Goal: Task Accomplishment & Management: Complete application form

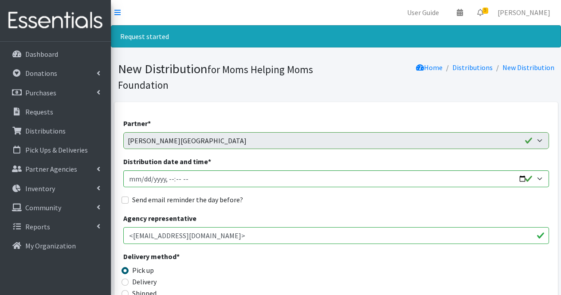
select select "6076"
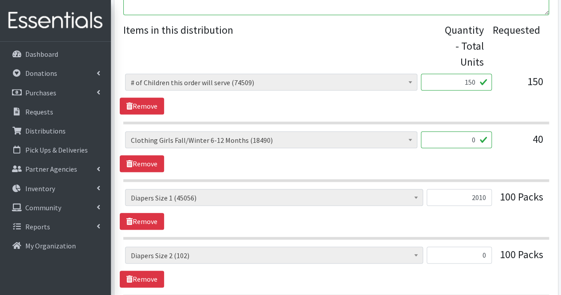
scroll to position [360, 0]
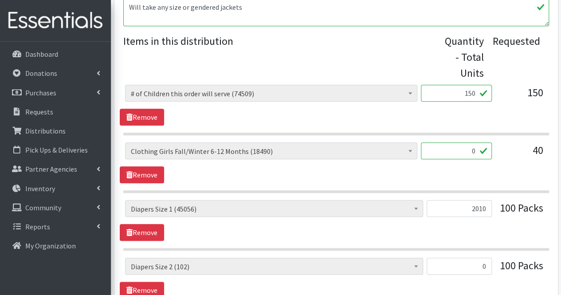
click at [475, 151] on input "0" at bounding box center [456, 150] width 71 height 17
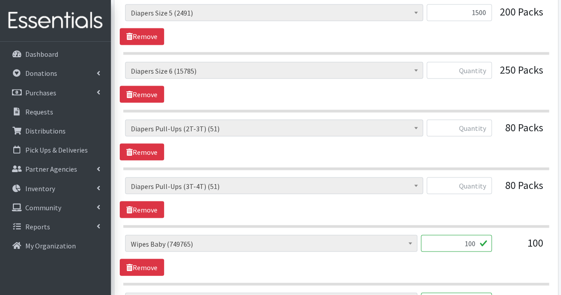
scroll to position [780, 0]
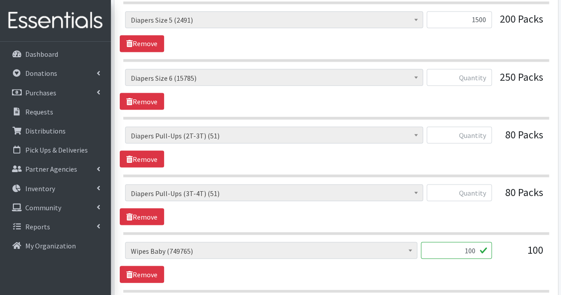
type input "360"
click at [474, 75] on input "text" at bounding box center [459, 77] width 65 height 17
type input "2000"
click at [471, 132] on input "text" at bounding box center [459, 134] width 65 height 17
type input "0"
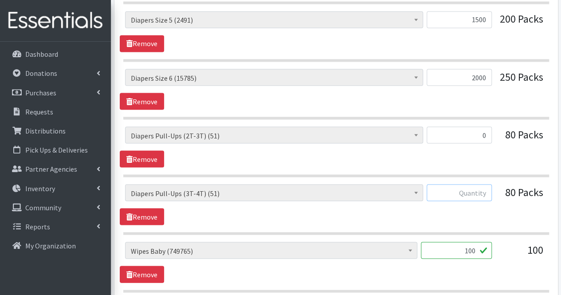
click at [475, 185] on input "text" at bounding box center [459, 192] width 65 height 17
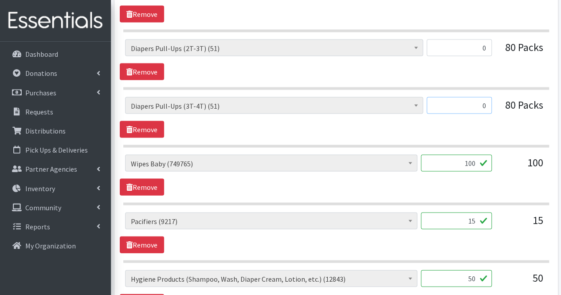
scroll to position [872, 0]
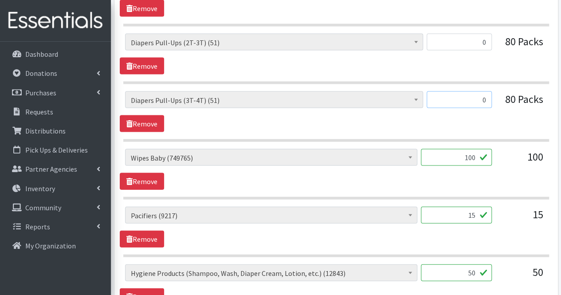
type input "0"
click at [476, 155] on input "100" at bounding box center [456, 157] width 71 height 17
type input "1"
type input "3552"
click at [456, 208] on input "15" at bounding box center [456, 215] width 71 height 17
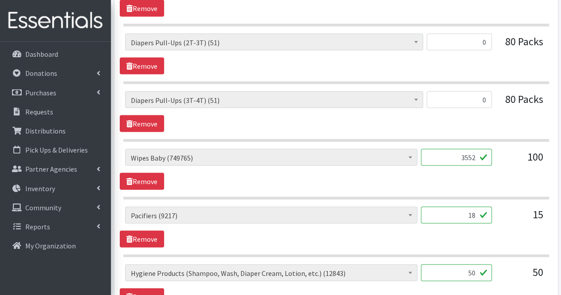
type input "18"
click at [462, 269] on input "50" at bounding box center [456, 272] width 71 height 17
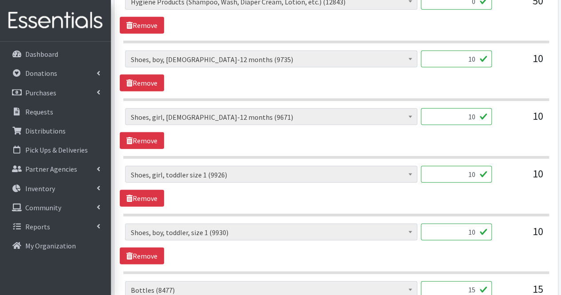
scroll to position [1146, 0]
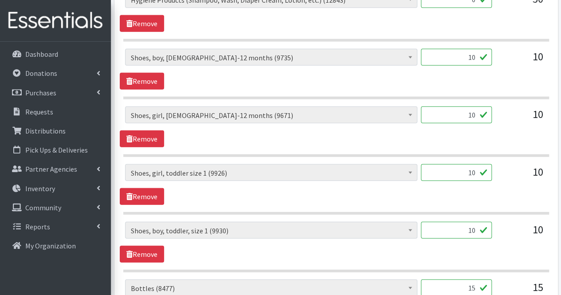
type input "0"
click at [461, 53] on input "10" at bounding box center [456, 57] width 71 height 17
type input "1"
type input "5"
click at [477, 106] on input "10" at bounding box center [456, 114] width 71 height 17
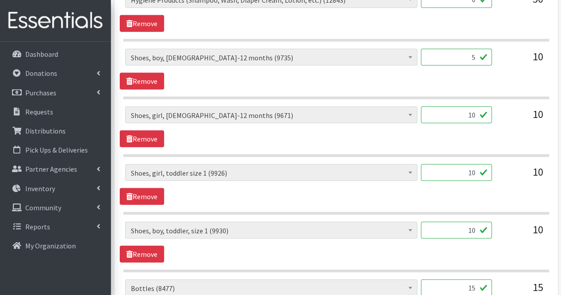
type input "1"
type input "5"
click at [477, 168] on input "10" at bounding box center [456, 172] width 71 height 17
type input "1"
type input "5"
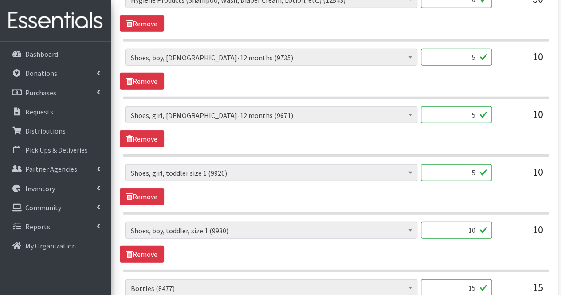
click at [475, 222] on input "10" at bounding box center [456, 230] width 71 height 17
type input "1"
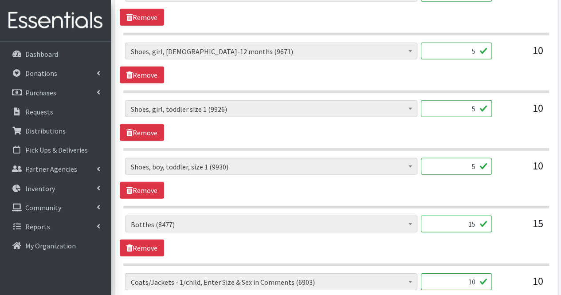
scroll to position [1211, 0]
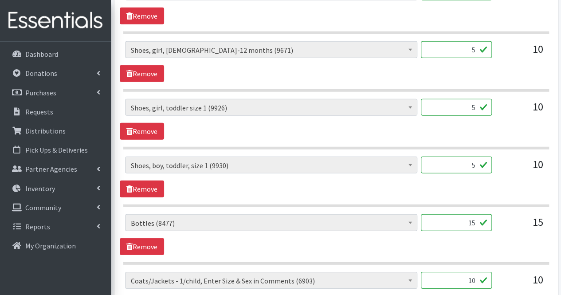
type input "5"
click at [467, 214] on input "15" at bounding box center [456, 222] width 71 height 17
type input "1"
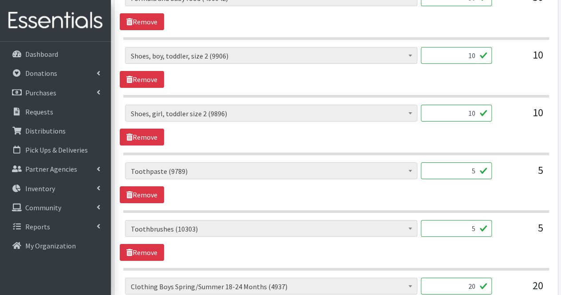
scroll to position [1551, 0]
type input "0"
click at [478, 48] on input "10" at bounding box center [456, 55] width 71 height 17
type input "1"
type input "5"
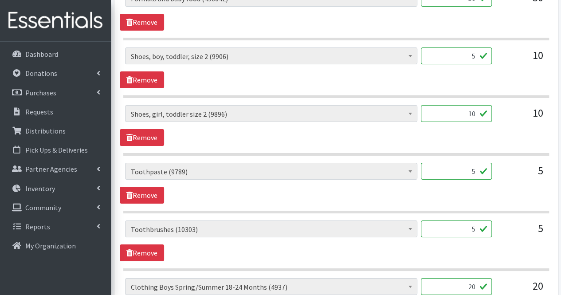
click at [475, 106] on input "10" at bounding box center [456, 113] width 71 height 17
type input "1"
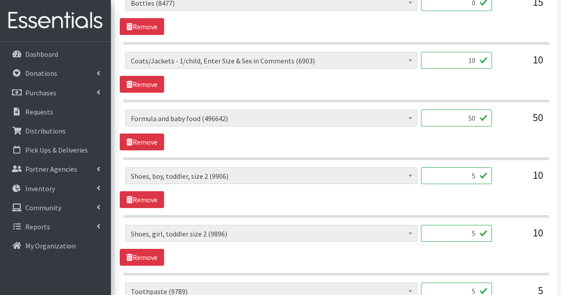
scroll to position [1430, 0]
type input "5"
click at [476, 168] on input "5" at bounding box center [456, 176] width 71 height 17
type input "10"
click at [478, 225] on input "5" at bounding box center [456, 233] width 71 height 17
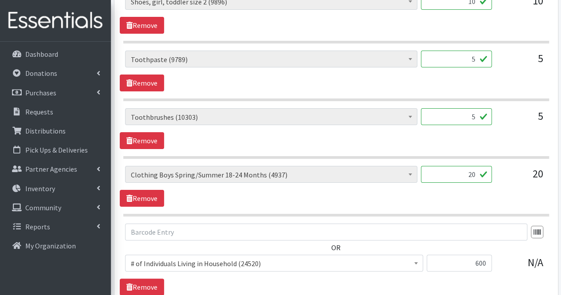
scroll to position [1669, 0]
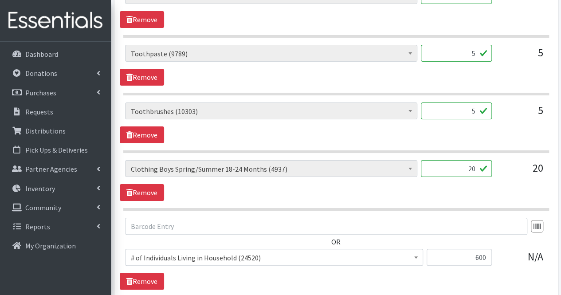
type input "10"
click at [472, 162] on input "20" at bounding box center [456, 168] width 71 height 17
type input "2"
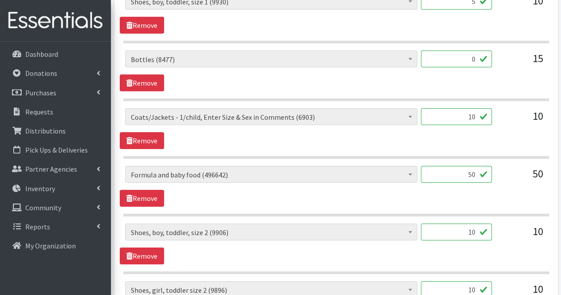
scroll to position [1371, 0]
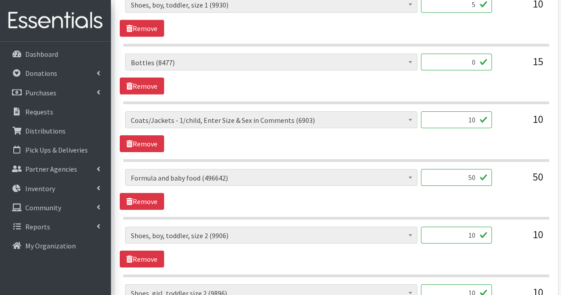
type input "240"
click at [459, 111] on input "10" at bounding box center [456, 119] width 71 height 17
type input "20"
click at [475, 170] on input "50" at bounding box center [456, 177] width 71 height 17
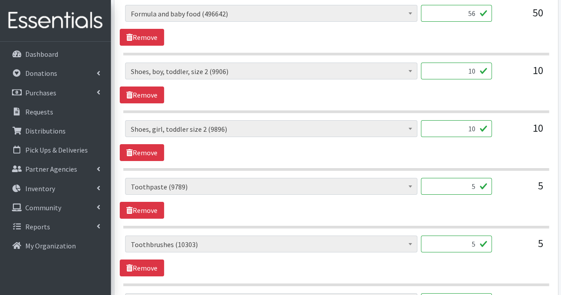
scroll to position [1534, 0]
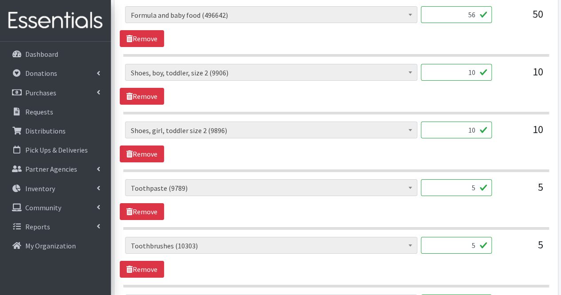
type input "56"
click at [446, 179] on input "5" at bounding box center [456, 187] width 71 height 17
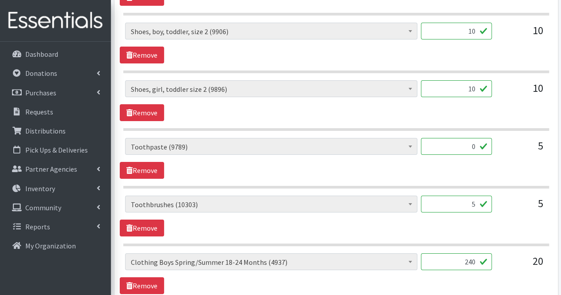
scroll to position [1583, 0]
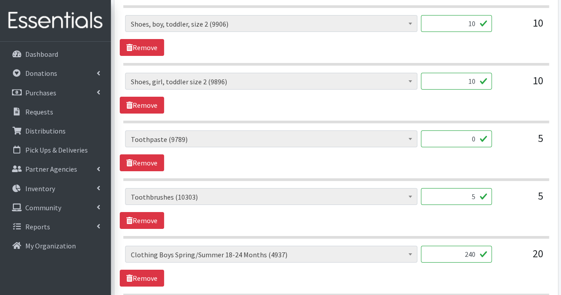
type input "0"
click at [451, 188] on input "5" at bounding box center [456, 196] width 71 height 17
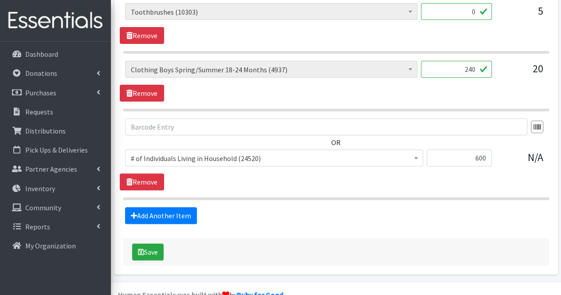
scroll to position [1769, 0]
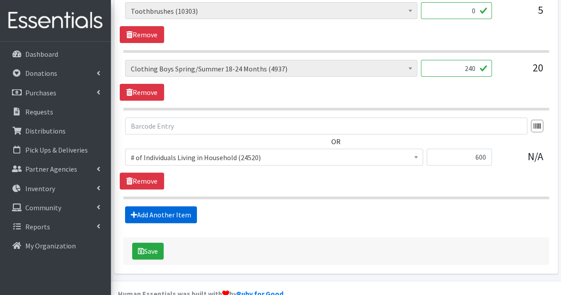
type input "0"
click at [146, 206] on link "Add Another Item" at bounding box center [161, 214] width 72 height 17
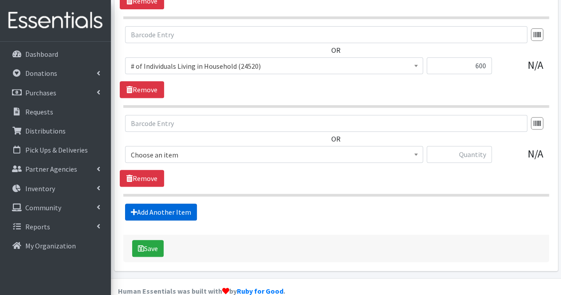
scroll to position [1863, 0]
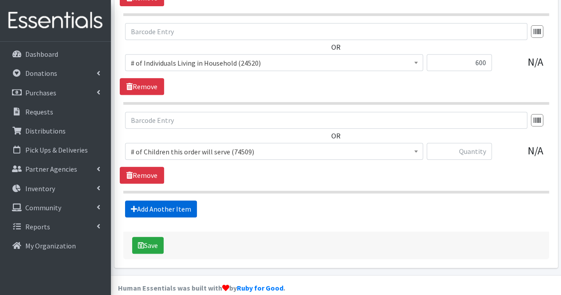
click at [143, 200] on link "Add Another Item" at bounding box center [161, 208] width 72 height 17
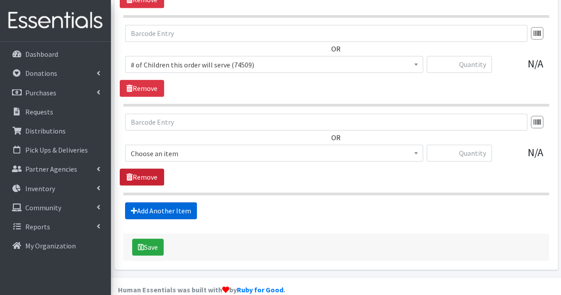
scroll to position [1951, 0]
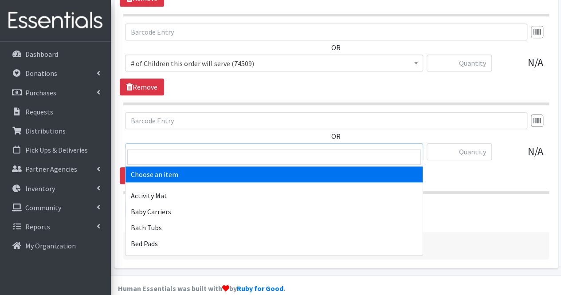
click at [169, 146] on span "Choose an item" at bounding box center [274, 152] width 287 height 12
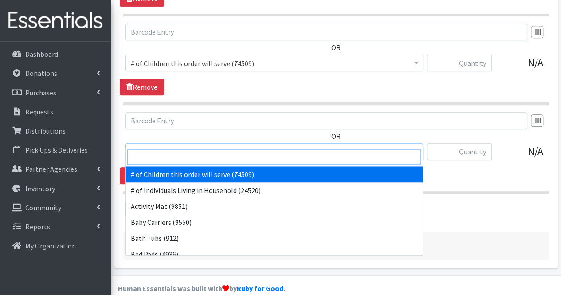
click at [168, 152] on input "search" at bounding box center [274, 156] width 294 height 15
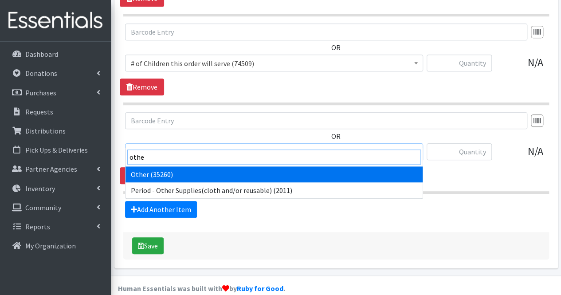
type input "other"
select select "316"
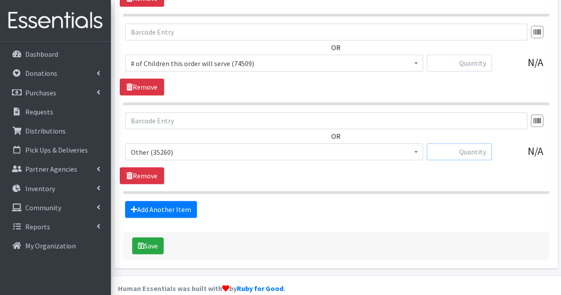
click at [449, 143] on input "text" at bounding box center [459, 151] width 65 height 17
type input "15"
click at [174, 201] on link "Add Another Item" at bounding box center [161, 209] width 72 height 17
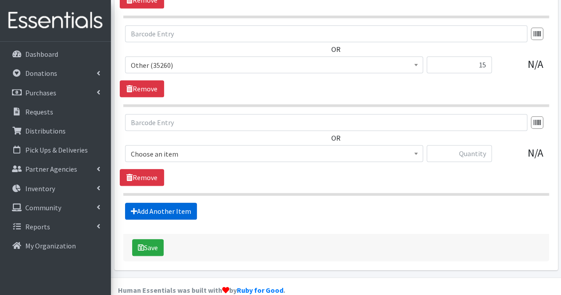
scroll to position [2040, 0]
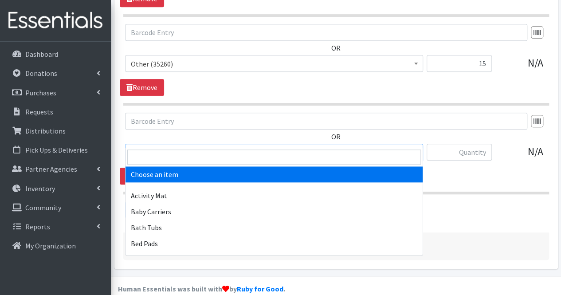
drag, startPoint x: 187, startPoint y: 138, endPoint x: 179, endPoint y: 159, distance: 21.9
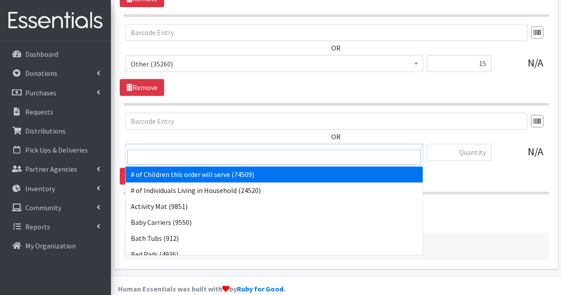
click at [179, 159] on input "search" at bounding box center [274, 156] width 294 height 15
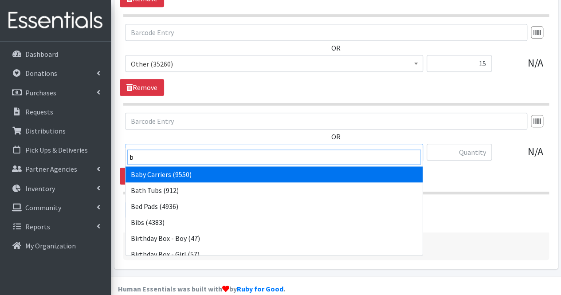
type input "b"
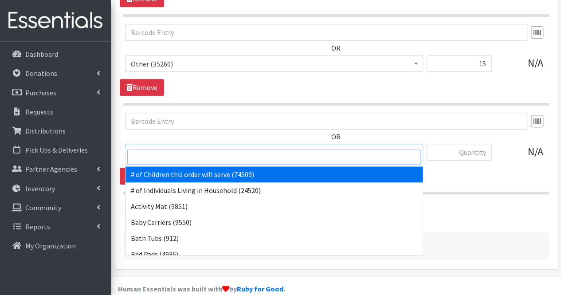
click at [179, 159] on input "search" at bounding box center [274, 156] width 294 height 15
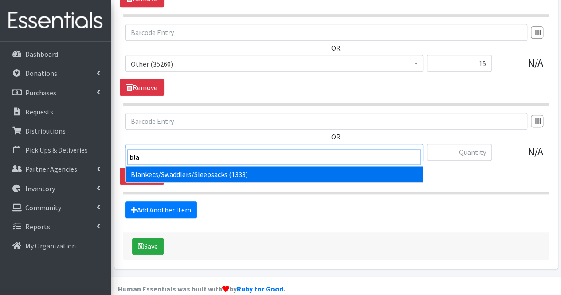
type input "blan"
select select "1933"
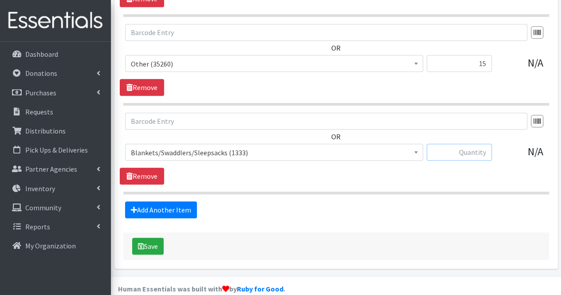
click at [474, 145] on input "text" at bounding box center [459, 152] width 65 height 17
type input "20"
click at [444, 113] on input "text" at bounding box center [326, 121] width 402 height 17
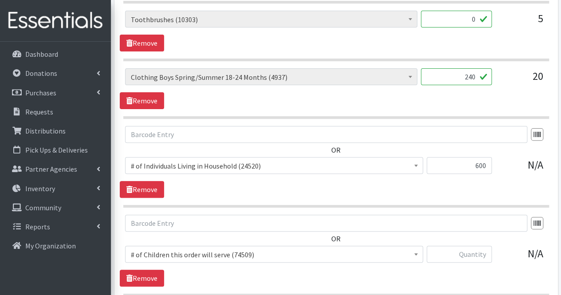
scroll to position [1838, 0]
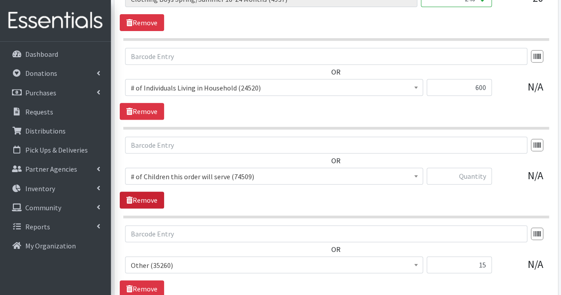
click at [155, 192] on link "Remove" at bounding box center [142, 200] width 44 height 17
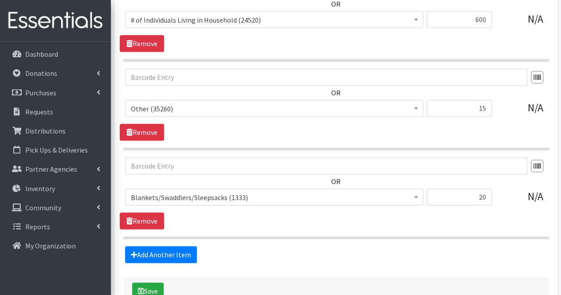
scroll to position [1908, 0]
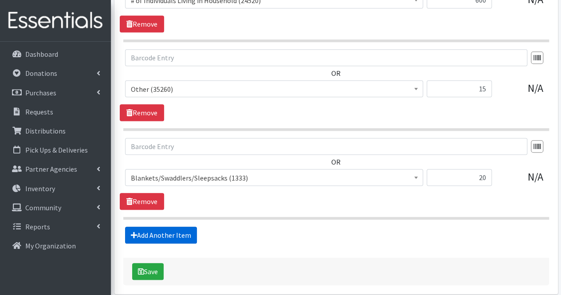
click at [165, 227] on link "Add Another Item" at bounding box center [161, 235] width 72 height 17
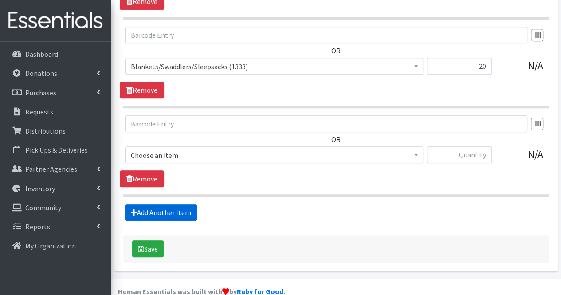
scroll to position [2040, 0]
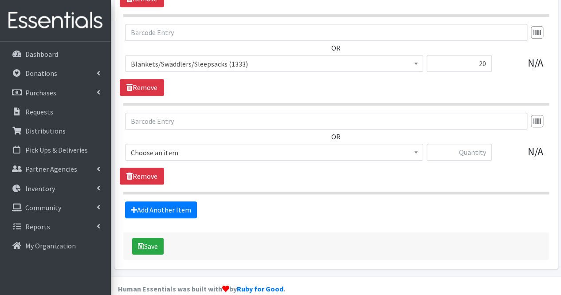
click at [180, 144] on span "Choose an item" at bounding box center [274, 152] width 298 height 17
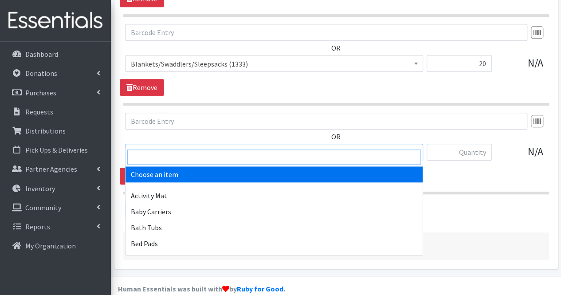
click at [177, 162] on input "search" at bounding box center [274, 156] width 294 height 15
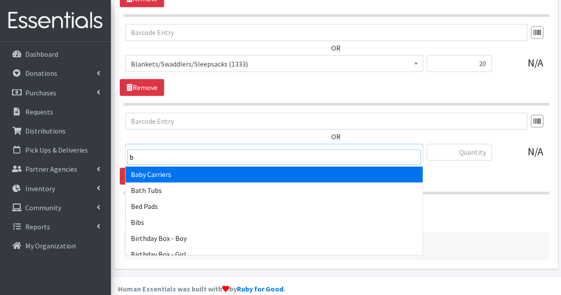
type input "b"
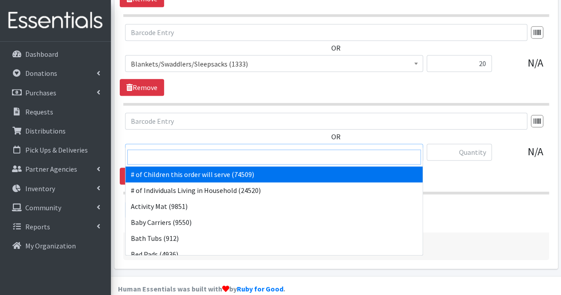
click at [177, 162] on input "search" at bounding box center [274, 156] width 294 height 15
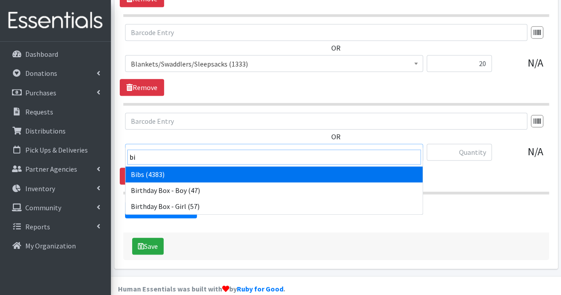
type input "bib"
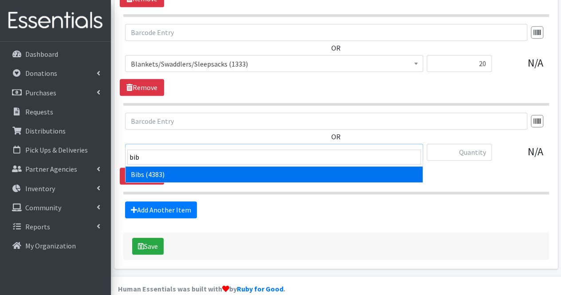
select select "293"
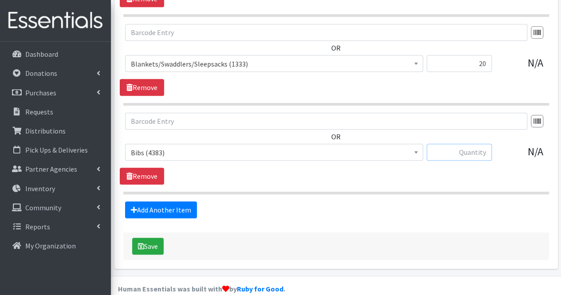
click at [463, 144] on input "text" at bounding box center [459, 152] width 65 height 17
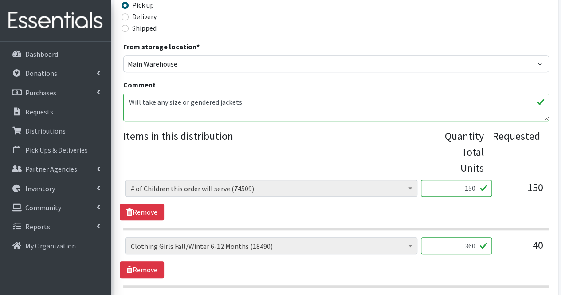
scroll to position [272, 0]
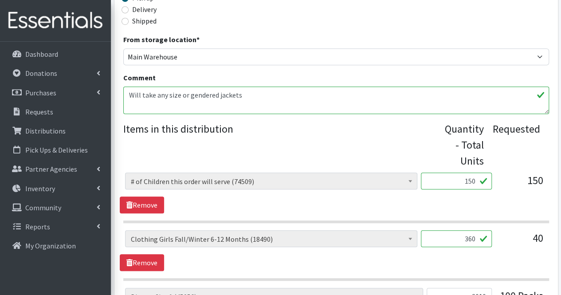
type input "15"
click at [261, 94] on textarea "Will take any size or gendered jackets" at bounding box center [336, 99] width 426 height 27
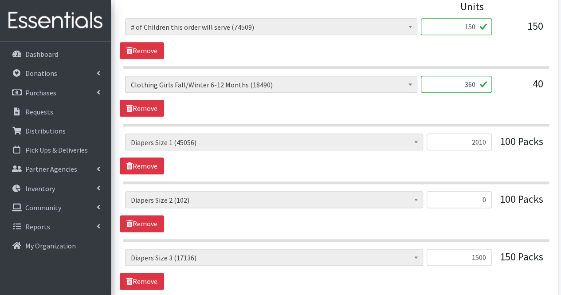
scroll to position [427, 0]
type textarea "Will take any size or gendered jackets Added number of individuals as per partn…"
click at [485, 196] on input "0" at bounding box center [459, 199] width 65 height 17
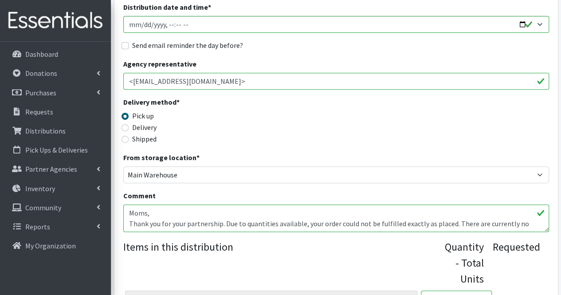
scroll to position [155, 0]
type input "1500"
click at [522, 226] on textarea "Will take any size or gendered jackets" at bounding box center [336, 217] width 426 height 27
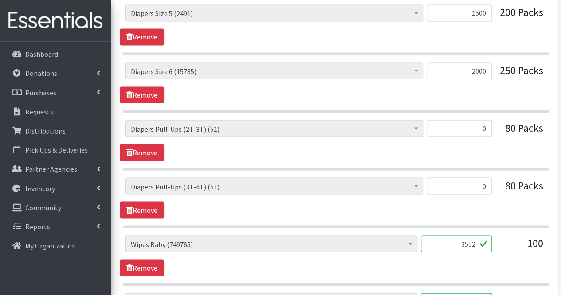
scroll to position [795, 0]
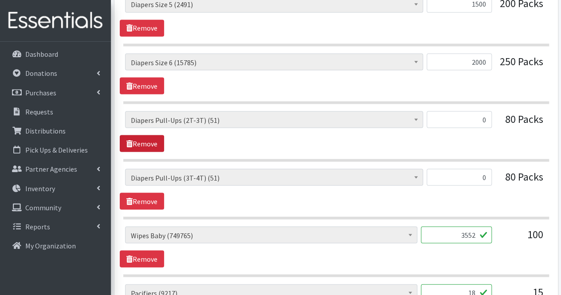
type textarea "Will take any size or gendered jackets Added number of individuals as per partn…"
click at [159, 142] on link "Remove" at bounding box center [142, 143] width 44 height 17
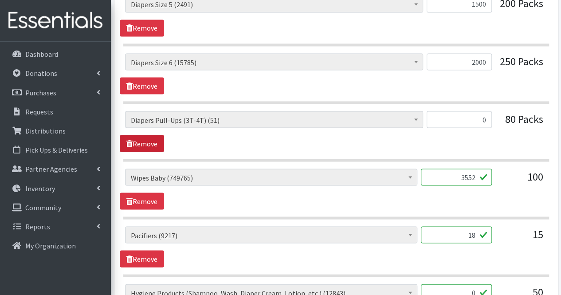
click at [159, 142] on link "Remove" at bounding box center [142, 143] width 44 height 17
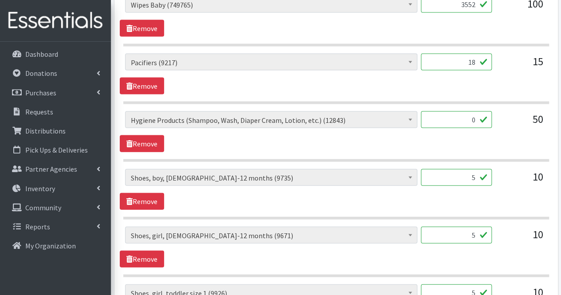
scroll to position [911, 0]
click at [159, 142] on link "Remove" at bounding box center [142, 143] width 44 height 17
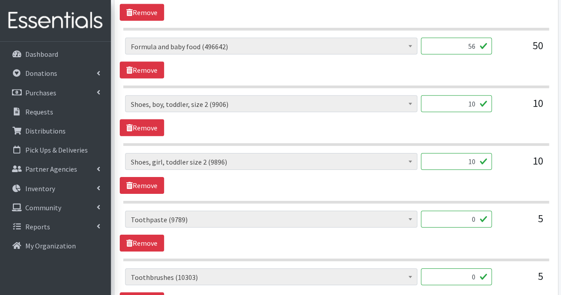
scroll to position [1331, 0]
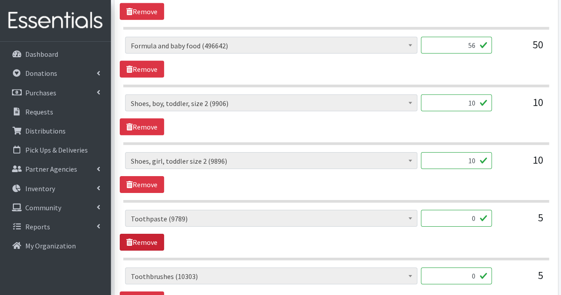
click at [154, 236] on link "Remove" at bounding box center [142, 242] width 44 height 17
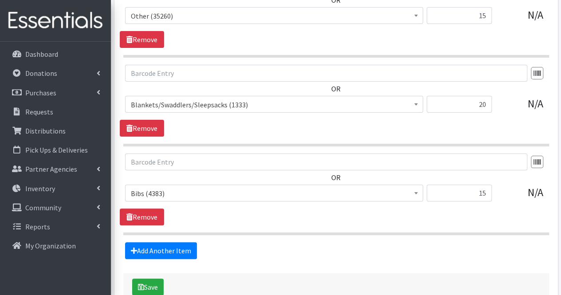
scroll to position [1754, 0]
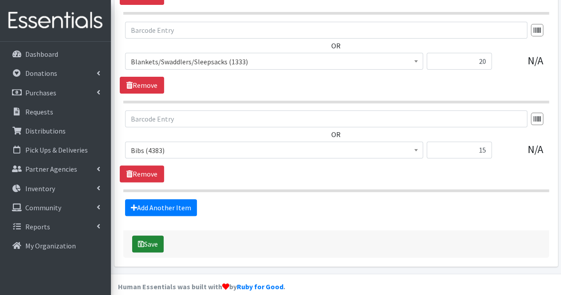
click at [152, 236] on button "Save" at bounding box center [147, 244] width 31 height 17
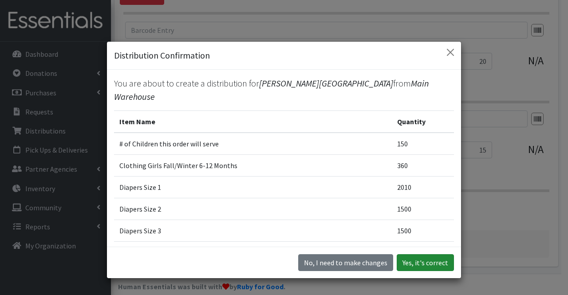
click at [434, 264] on button "Yes, it's correct" at bounding box center [425, 262] width 57 height 17
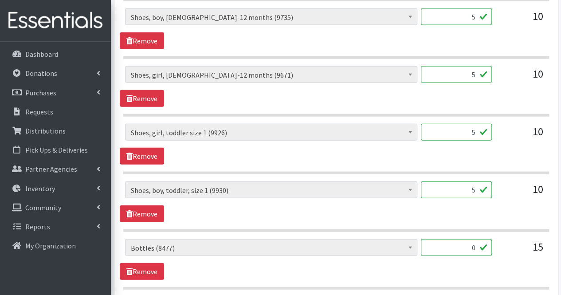
scroll to position [1025, 0]
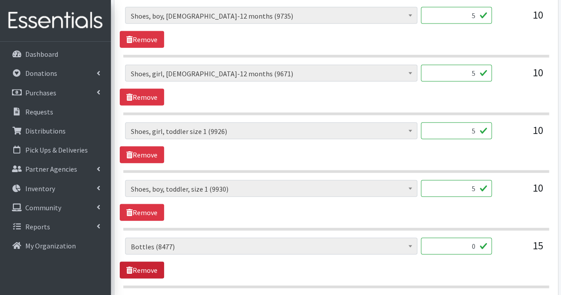
click at [162, 262] on link "Remove" at bounding box center [142, 270] width 44 height 17
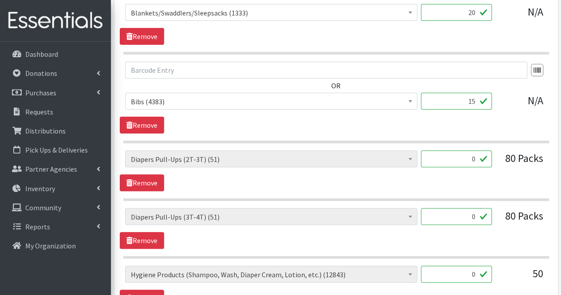
scroll to position [1756, 0]
click at [130, 178] on link "Remove" at bounding box center [142, 182] width 44 height 17
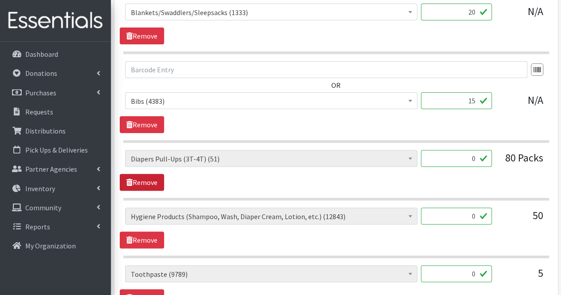
click at [130, 178] on link "Remove" at bounding box center [142, 182] width 44 height 17
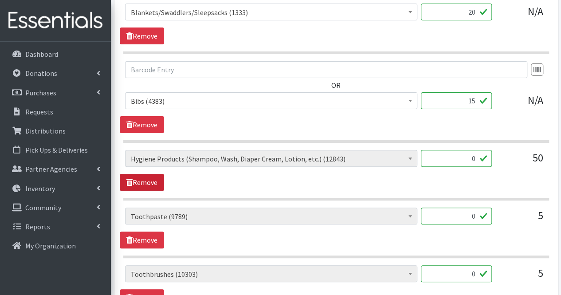
click at [130, 178] on link "Remove" at bounding box center [142, 182] width 44 height 17
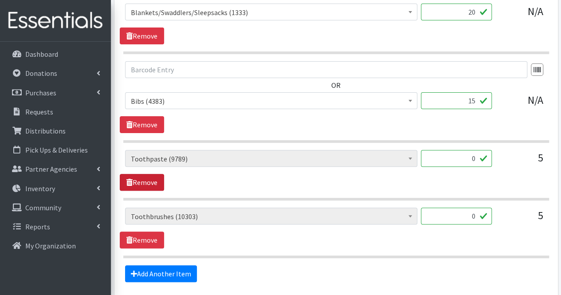
click at [130, 178] on link "Remove" at bounding box center [142, 182] width 44 height 17
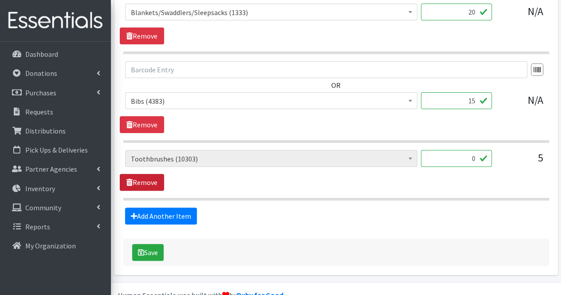
click at [130, 178] on link "Remove" at bounding box center [142, 182] width 44 height 17
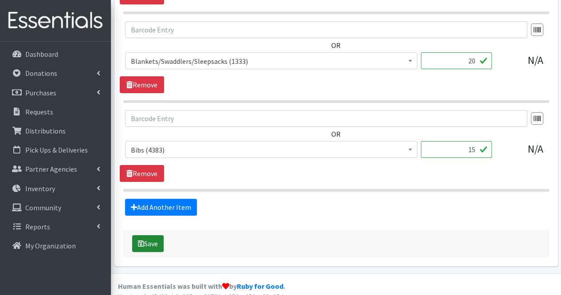
click at [152, 235] on button "Save" at bounding box center [147, 243] width 31 height 17
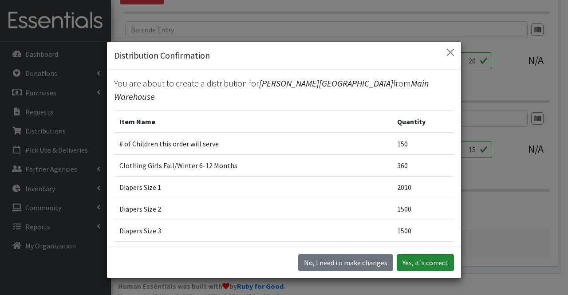
click at [421, 266] on button "Yes, it's correct" at bounding box center [425, 262] width 57 height 17
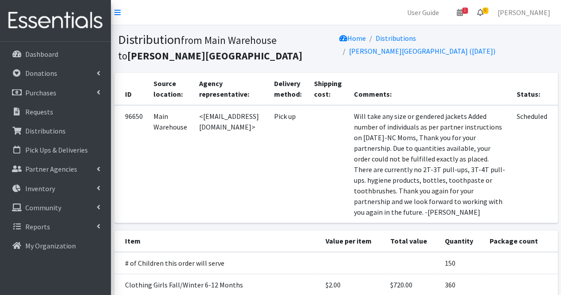
click at [491, 14] on link "6" at bounding box center [480, 13] width 20 height 18
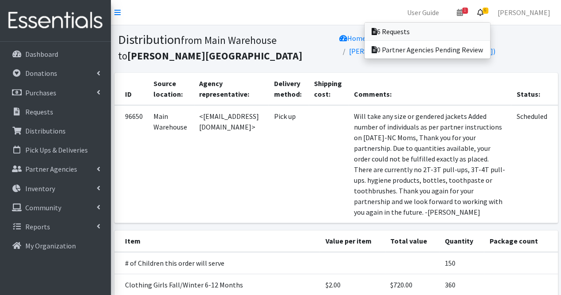
click at [470, 29] on link "6 Requests" at bounding box center [428, 32] width 126 height 18
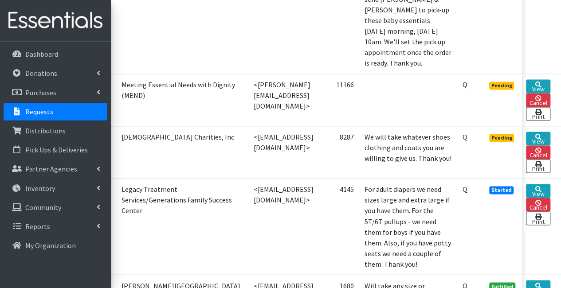
scroll to position [622, 75]
click at [535, 132] on link "View" at bounding box center [538, 139] width 24 height 14
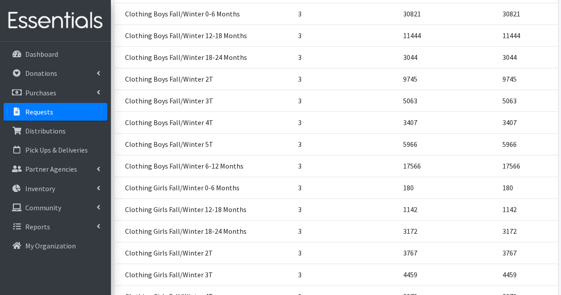
scroll to position [377, 0]
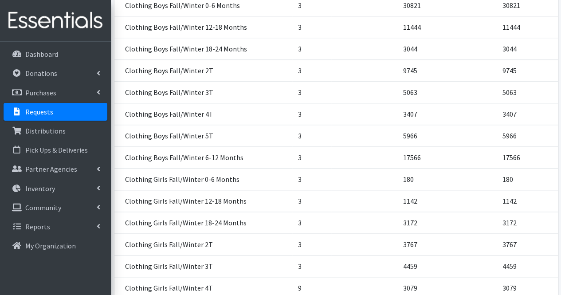
click at [381, 103] on td at bounding box center [364, 114] width 66 height 22
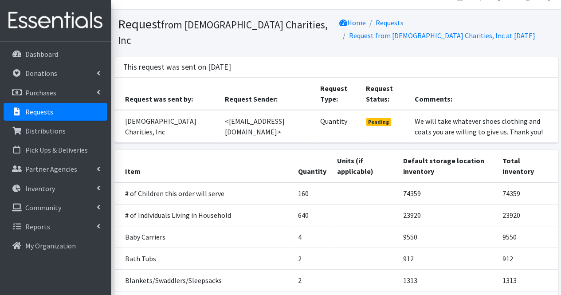
scroll to position [0, 0]
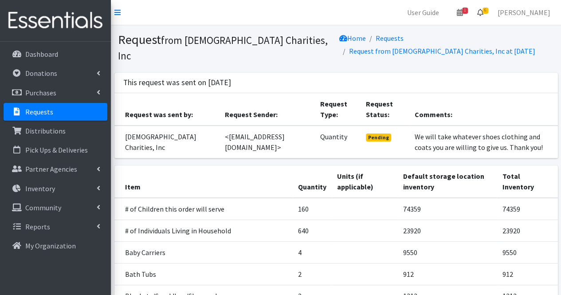
click at [483, 12] on icon at bounding box center [480, 12] width 6 height 7
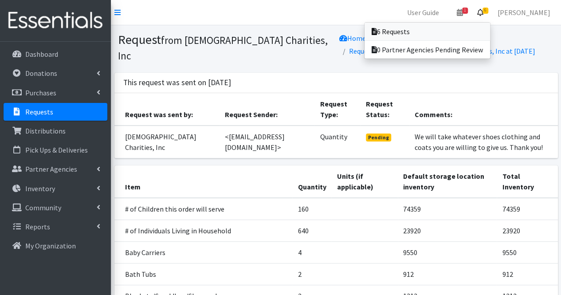
click at [464, 35] on link "6 Requests" at bounding box center [428, 32] width 126 height 18
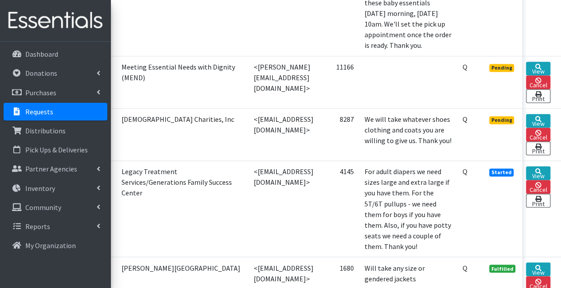
scroll to position [640, 75]
click at [546, 114] on link "View" at bounding box center [538, 121] width 24 height 14
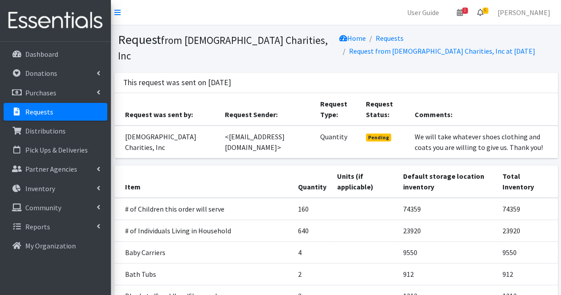
click at [483, 9] on icon at bounding box center [480, 12] width 6 height 7
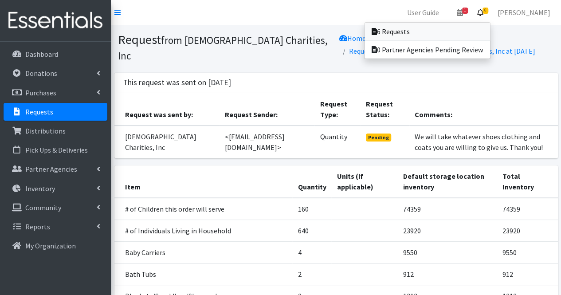
click at [471, 31] on link "6 Requests" at bounding box center [428, 32] width 126 height 18
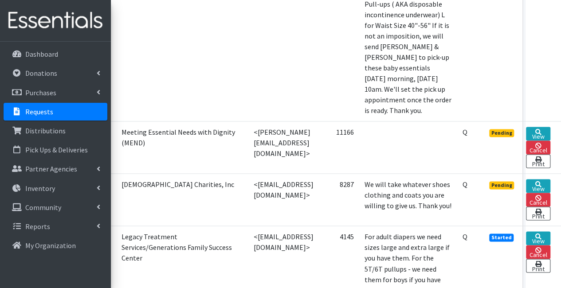
scroll to position [574, 75]
click at [544, 127] on link "View" at bounding box center [538, 134] width 24 height 14
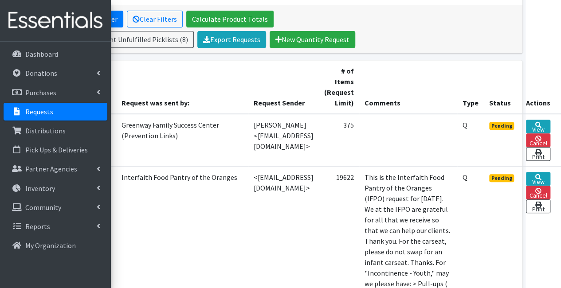
scroll to position [165, 75]
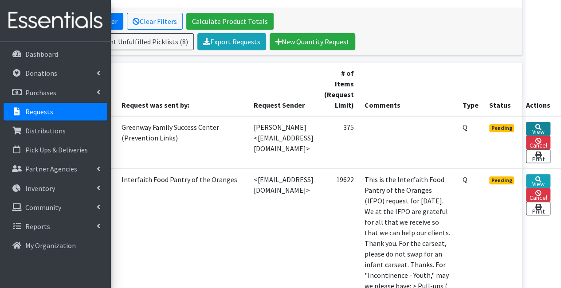
click at [545, 130] on link "View" at bounding box center [538, 129] width 24 height 14
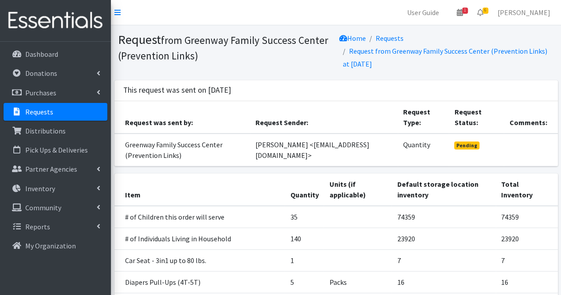
click at [54, 111] on link "Requests" at bounding box center [56, 112] width 104 height 18
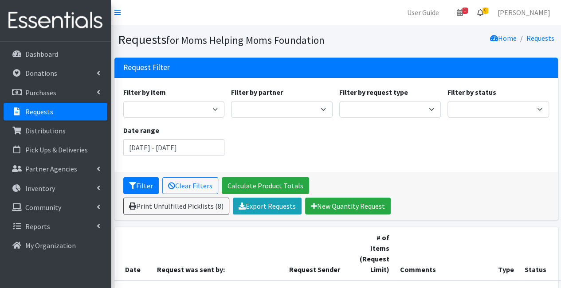
click at [488, 10] on span "6" at bounding box center [486, 11] width 6 height 6
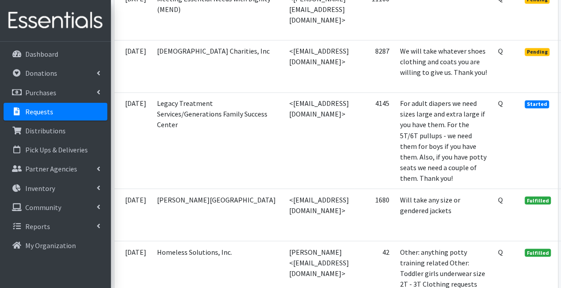
scroll to position [714, 0]
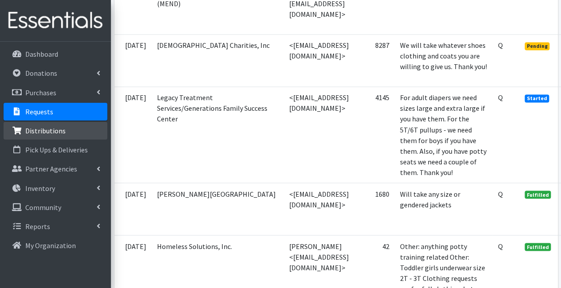
click at [70, 132] on link "Distributions" at bounding box center [56, 131] width 104 height 18
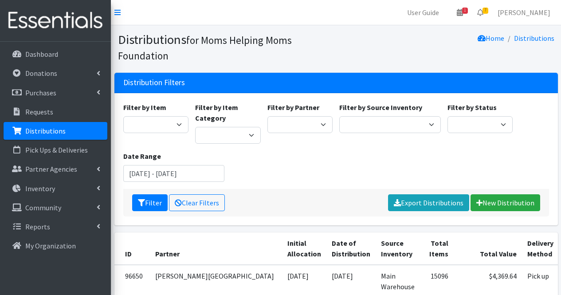
click at [300, 126] on select "Acenda Integrated Health - FSC Acenda Integrated Health - Maternal Health Alter…" at bounding box center [300, 124] width 66 height 17
select select "1690"
click at [267, 116] on select "Acenda Integrated Health - FSC Acenda Integrated Health - Maternal Health Alter…" at bounding box center [300, 124] width 66 height 17
click at [150, 205] on button "Filter" at bounding box center [149, 202] width 35 height 17
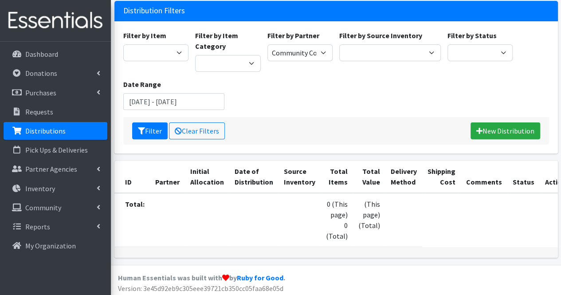
scroll to position [68, 0]
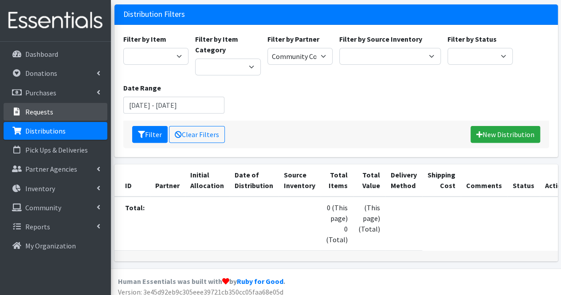
click at [39, 106] on link "Requests" at bounding box center [56, 112] width 104 height 18
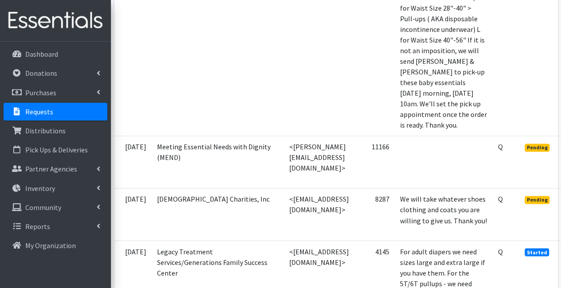
scroll to position [625, 0]
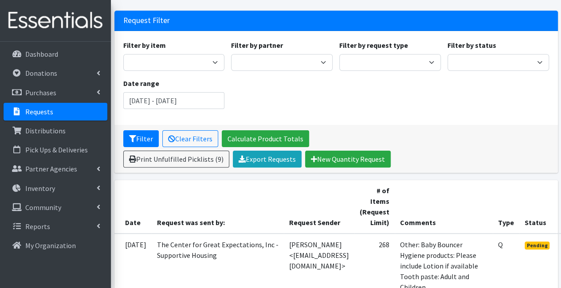
scroll to position [43, 0]
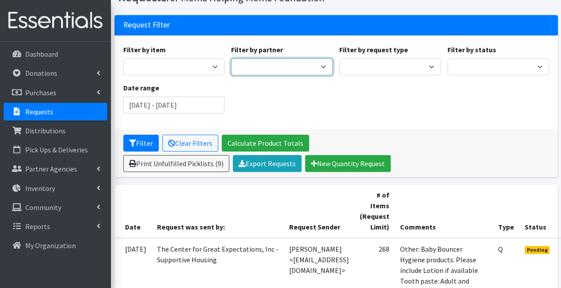
click at [261, 65] on select "A Better Choice Empowerment Center Acenda Integrated Health - FSC Acenda Integr…" at bounding box center [282, 67] width 102 height 17
select select "1716"
click at [231, 59] on select "A Better Choice Empowerment Center Acenda Integrated Health - FSC Acenda Integr…" at bounding box center [282, 67] width 102 height 17
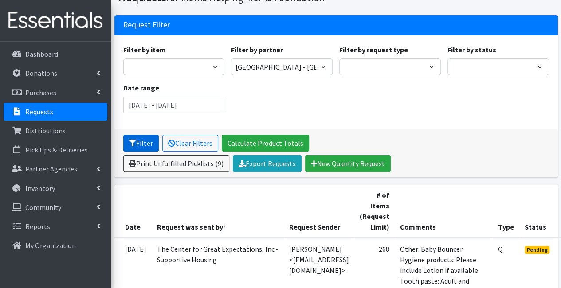
click at [145, 143] on button "Filter" at bounding box center [140, 143] width 35 height 17
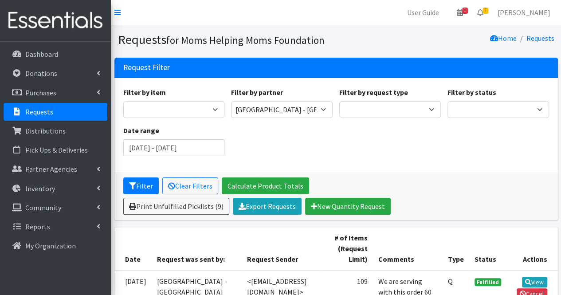
scroll to position [70, 0]
